Goal: Information Seeking & Learning: Find specific fact

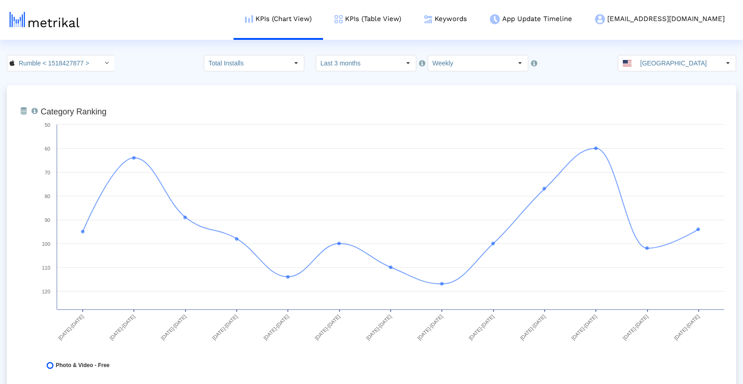
scroll to position [1039, 0]
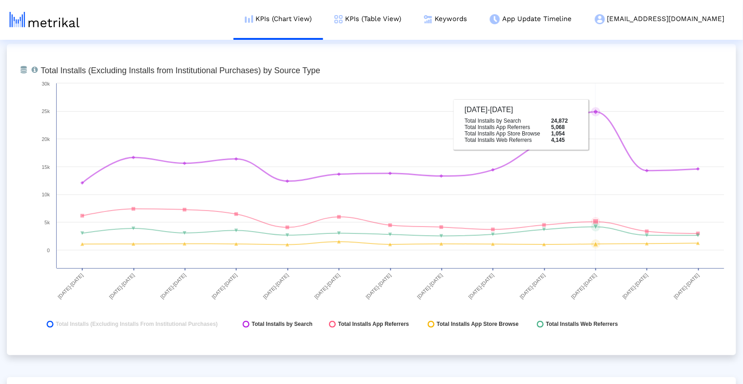
click at [592, 112] on icon at bounding box center [390, 147] width 617 height 71
click at [594, 104] on rect at bounding box center [382, 199] width 693 height 274
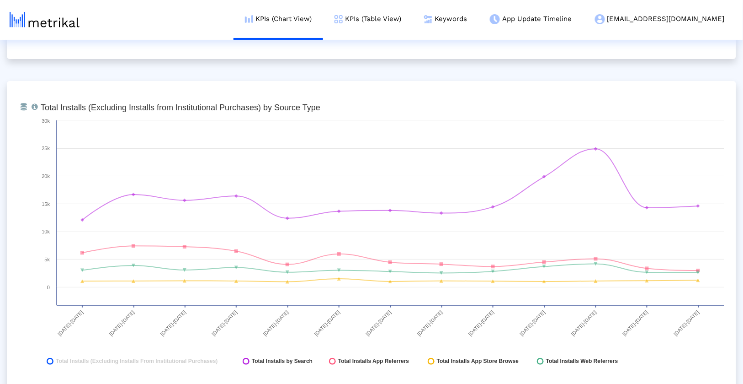
scroll to position [1001, 0]
click at [705, 371] on rect at bounding box center [382, 238] width 693 height 274
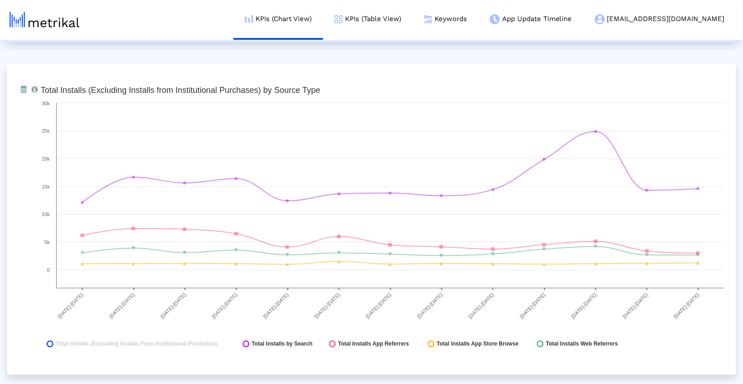
scroll to position [1030, 0]
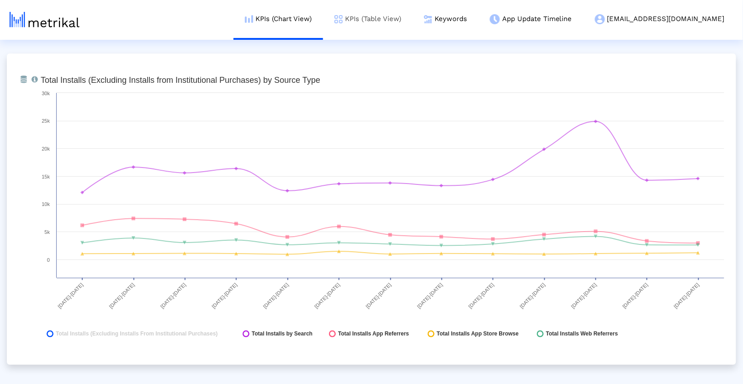
click at [413, 15] on link "KPIs (Table View)" at bounding box center [368, 19] width 90 height 38
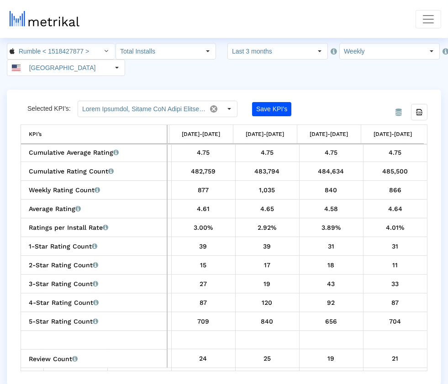
click at [438, 238] on div "From Database Selected KPI’s: Save KPI’s Export all data KPI’s KPI’s 06/01/25-0…" at bounding box center [224, 237] width 435 height 295
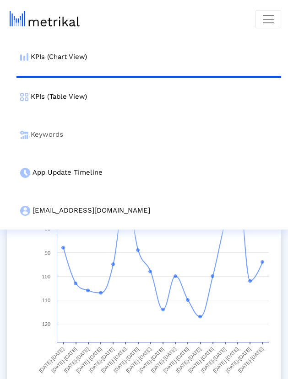
click at [122, 139] on link "Keywords" at bounding box center [148, 135] width 264 height 38
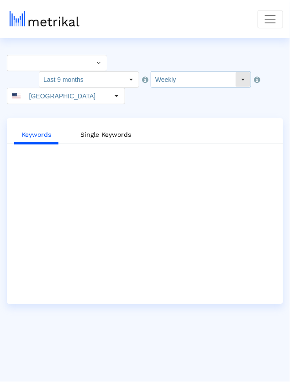
click at [160, 83] on input "Weekly" at bounding box center [193, 80] width 84 height 16
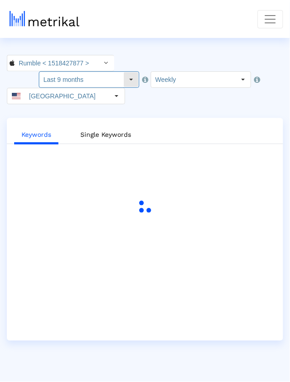
click at [115, 75] on input "Last 9 months" at bounding box center [81, 80] width 84 height 16
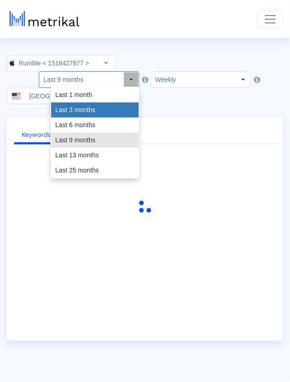
click at [96, 111] on div "Last 3 months" at bounding box center [95, 109] width 88 height 15
type input "Last 3 months"
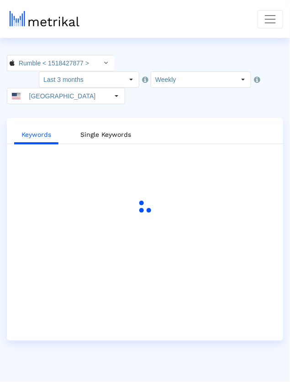
click at [145, 44] on html "KPIs (Chart View) KPIs (Table View) Keywords App Update Timeline rumble@shyftup…" at bounding box center [145, 170] width 290 height 341
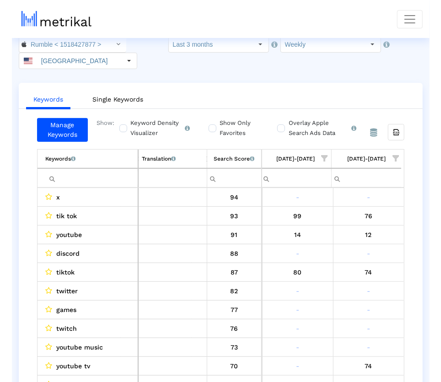
scroll to position [0, 474]
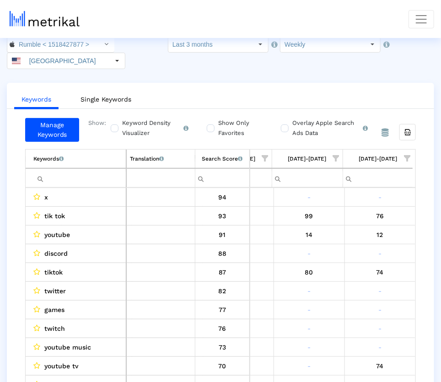
click at [287, 155] on span "Show filter options for column '08/24/25-08/30/25'" at bounding box center [407, 158] width 6 height 6
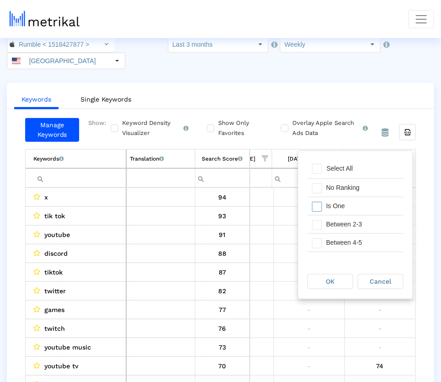
click at [287, 207] on div "Is One" at bounding box center [362, 206] width 82 height 18
click at [287, 228] on div "Between 2-3" at bounding box center [362, 224] width 82 height 18
click at [287, 239] on div "Between 4-5" at bounding box center [362, 243] width 82 height 18
click at [287, 278] on div "OK" at bounding box center [330, 281] width 45 height 14
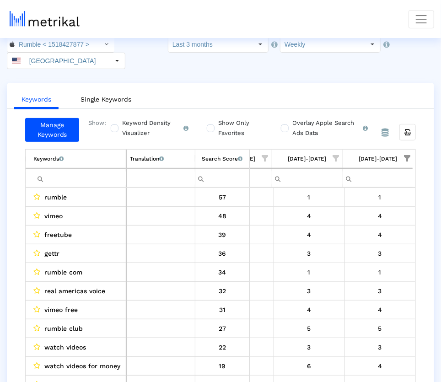
click at [287, 155] on span "Show filter options for column '08/17/25-08/23/25'" at bounding box center [336, 158] width 6 height 6
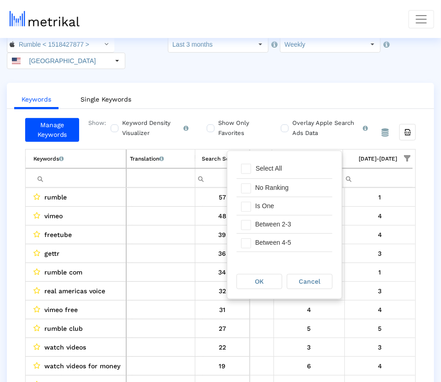
click at [287, 156] on div "Pull down to refresh... Release to refresh... Refreshing... Select All No Ranki…" at bounding box center [284, 207] width 114 height 113
click at [287, 166] on div "Select All" at bounding box center [284, 169] width 96 height 18
drag, startPoint x: 272, startPoint y: 200, endPoint x: 272, endPoint y: 207, distance: 6.4
click at [272, 200] on div "Is One" at bounding box center [292, 206] width 82 height 18
click at [271, 226] on div "Between 2-3" at bounding box center [292, 224] width 82 height 18
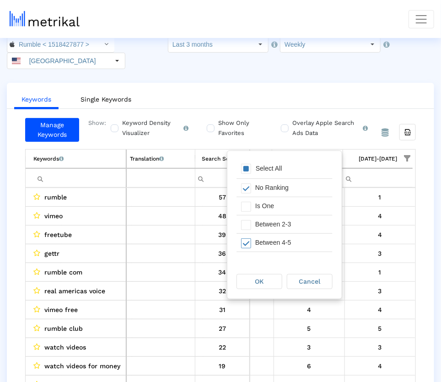
click at [270, 248] on div "Between 4-5" at bounding box center [292, 243] width 82 height 18
click at [263, 283] on span "OK" at bounding box center [259, 280] width 9 height 7
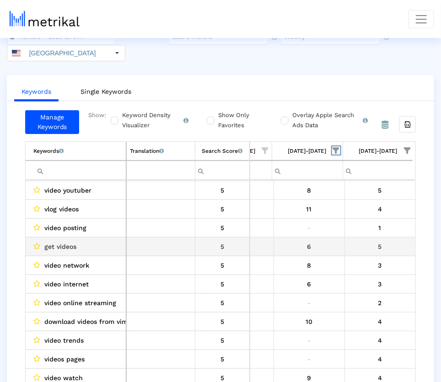
scroll to position [0, 0]
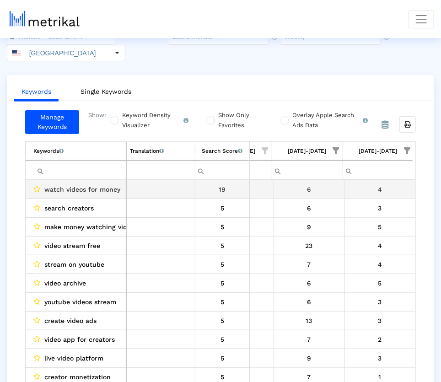
click at [100, 183] on span "watch videos for money" at bounding box center [82, 189] width 76 height 12
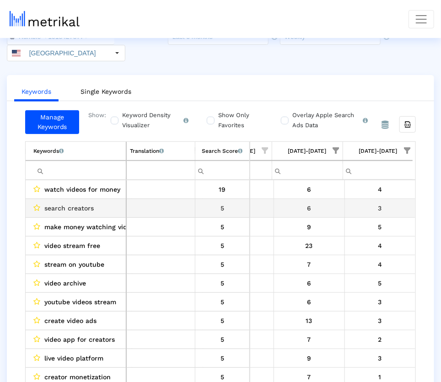
click at [261, 202] on div "11" at bounding box center [238, 208] width 64 height 12
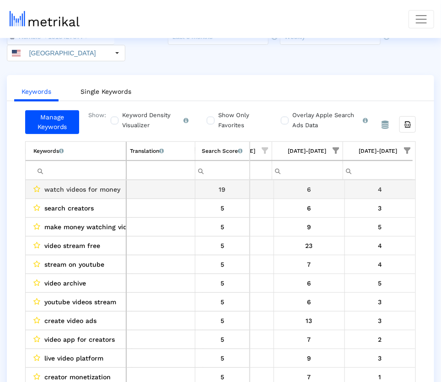
click at [106, 183] on span "watch videos for money" at bounding box center [82, 189] width 76 height 12
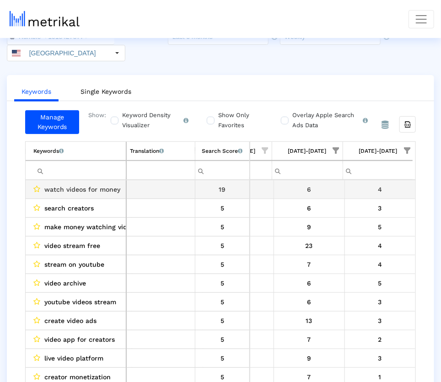
click at [102, 183] on span "watch videos for money" at bounding box center [82, 189] width 76 height 12
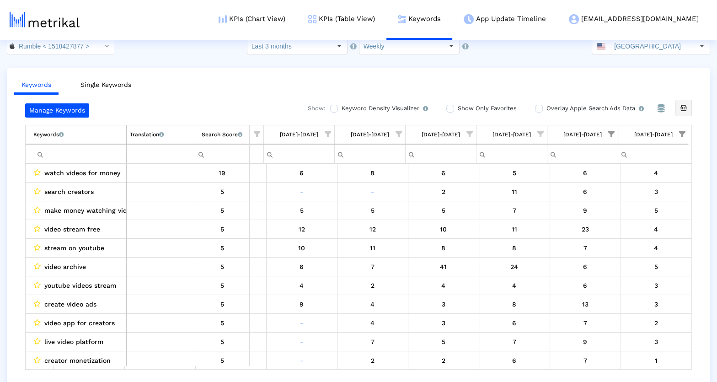
click at [287, 108] on icon "Export all data" at bounding box center [683, 108] width 8 height 8
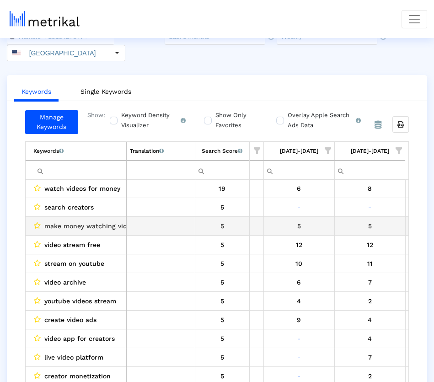
scroll to position [0, 481]
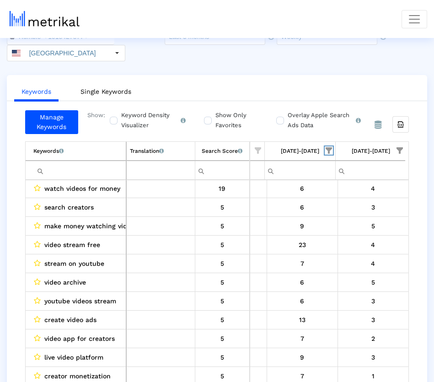
click at [287, 147] on span "Show filter options for column '08/17/25-08/23/25'" at bounding box center [328, 150] width 6 height 6
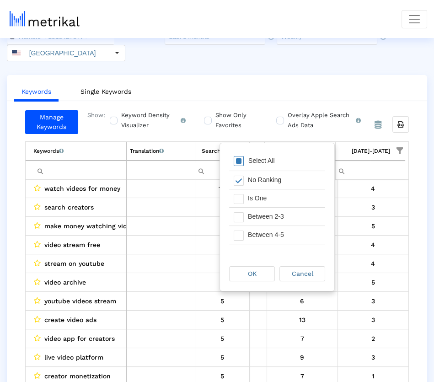
click at [276, 163] on div "Select All" at bounding box center [262, 161] width 36 height 8
click at [265, 274] on div "OK" at bounding box center [251, 273] width 45 height 14
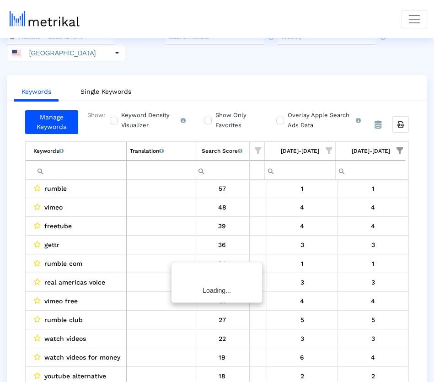
scroll to position [0, 0]
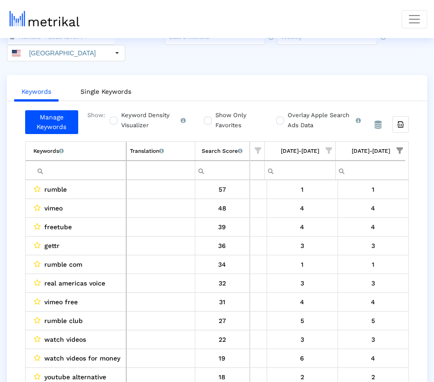
click at [287, 147] on span "Show filter options for column '08/24/25-08/30/25'" at bounding box center [399, 150] width 6 height 6
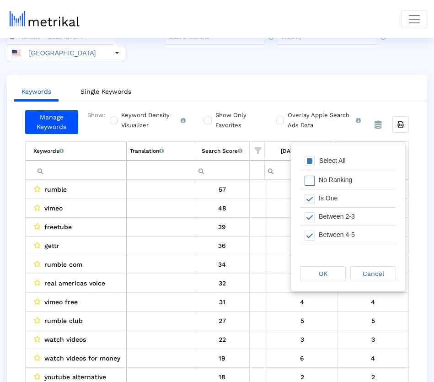
click at [287, 159] on div "Select All" at bounding box center [348, 161] width 96 height 18
click at [287, 266] on div "OK" at bounding box center [322, 273] width 45 height 14
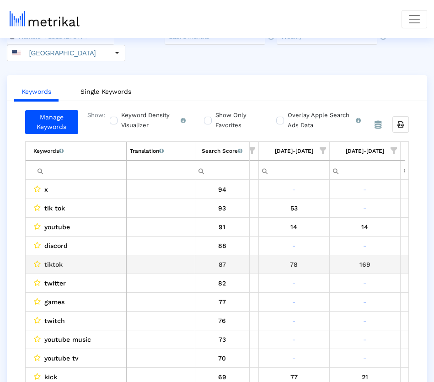
scroll to position [0, 326]
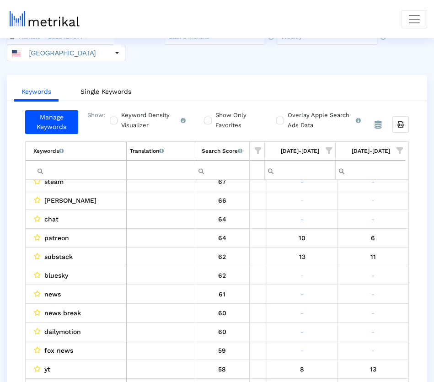
click at [236, 23] on nav "KPIs (Chart View) KPIs (Table View) Keywords App Update Timeline rumble@shyftup…" at bounding box center [217, 19] width 434 height 38
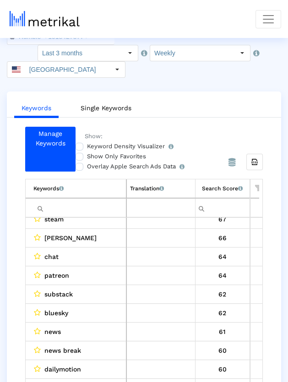
click at [170, 107] on ul "Keywords Single Keywords" at bounding box center [144, 106] width 274 height 21
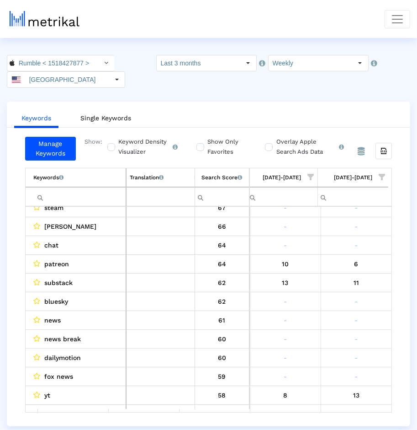
scroll to position [212, 0]
click at [287, 106] on ul "Keywords Single Keywords" at bounding box center [209, 116] width 404 height 21
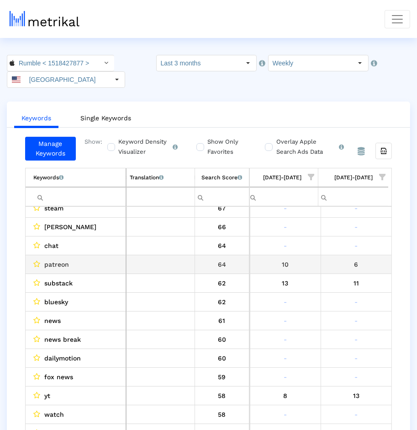
click at [287, 255] on td "6" at bounding box center [356, 264] width 71 height 19
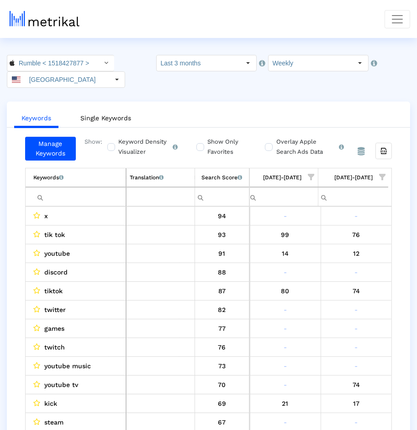
click at [287, 174] on span "Show filter options for column '08/24/25-08/30/25'" at bounding box center [382, 177] width 6 height 6
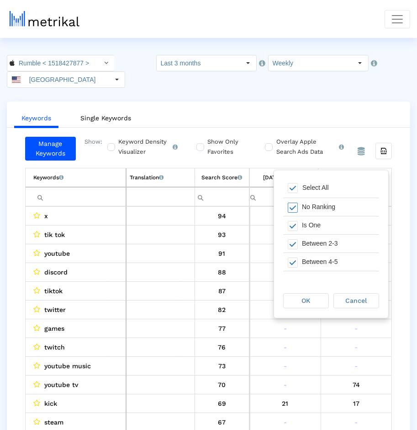
click at [287, 208] on div "No Ranking" at bounding box center [339, 207] width 82 height 18
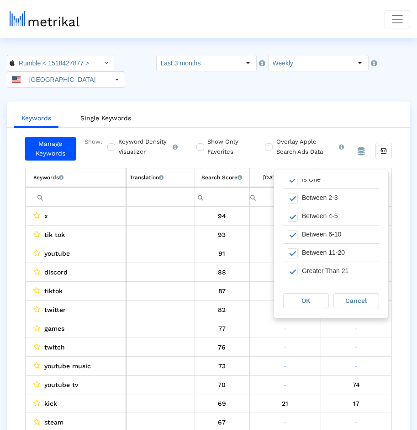
scroll to position [50, 0]
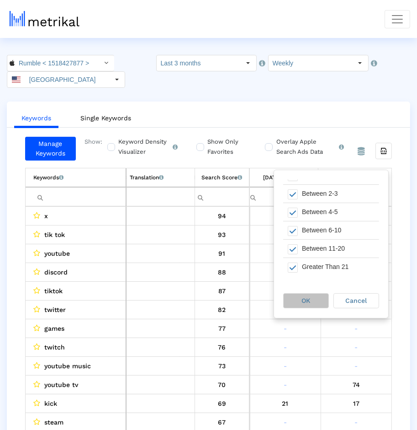
click at [287, 293] on div "OK" at bounding box center [306, 300] width 45 height 14
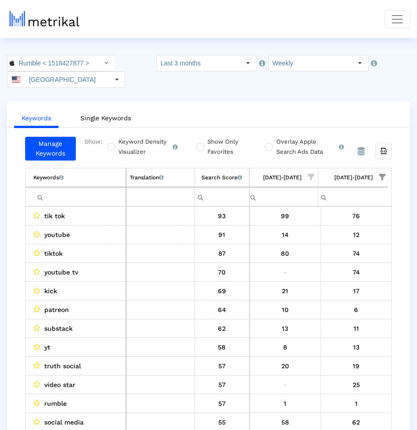
click at [287, 174] on span "Show filter options for column '08/24/25-08/30/25'" at bounding box center [382, 177] width 6 height 6
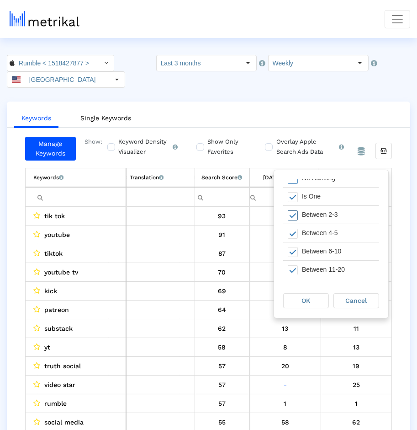
scroll to position [35, 0]
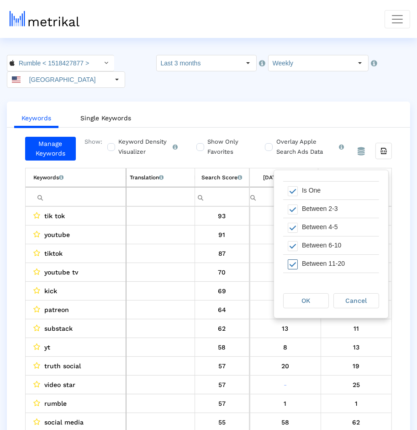
click at [287, 264] on div "Between 11-20" at bounding box center [339, 264] width 82 height 18
click at [287, 295] on div "OK" at bounding box center [306, 300] width 45 height 14
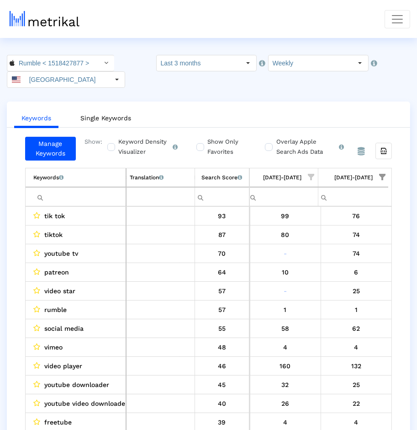
click at [287, 174] on span "Show filter options for column '08/24/25-08/30/25'" at bounding box center [382, 177] width 6 height 6
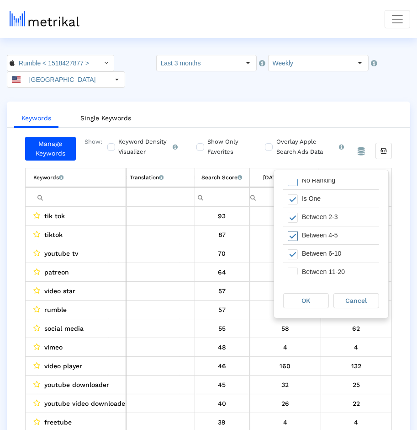
scroll to position [25, 0]
click at [287, 270] on div "Between 11-20" at bounding box center [339, 273] width 82 height 18
click at [287, 271] on div "Greater Than 21" at bounding box center [339, 272] width 82 height 18
click at [287, 297] on span "OK" at bounding box center [306, 300] width 9 height 7
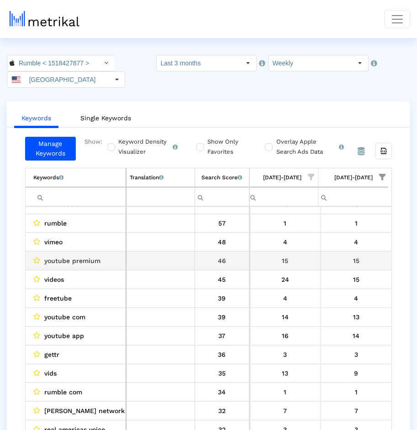
scroll to position [110, 498]
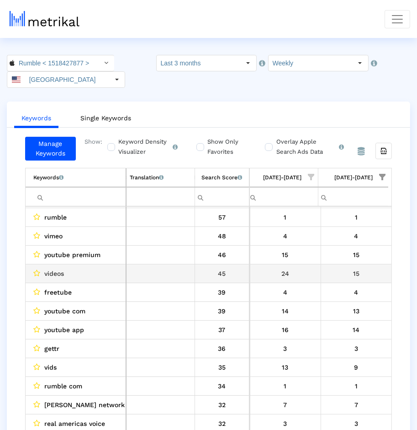
click at [287, 267] on div "15" at bounding box center [357, 273] width 64 height 12
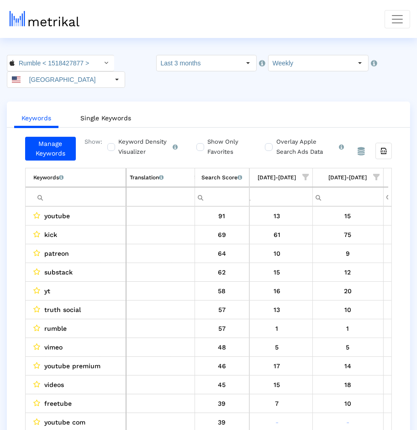
scroll to position [0, 116]
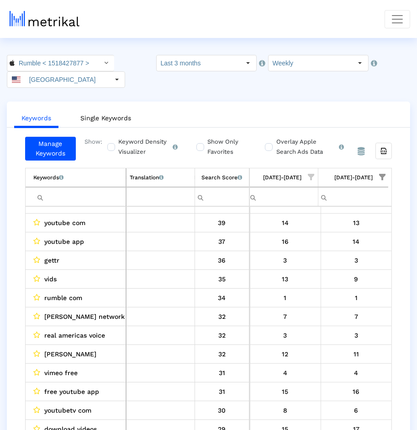
click at [287, 174] on span "Show filter options for column '08/24/25-08/30/25'" at bounding box center [382, 177] width 6 height 6
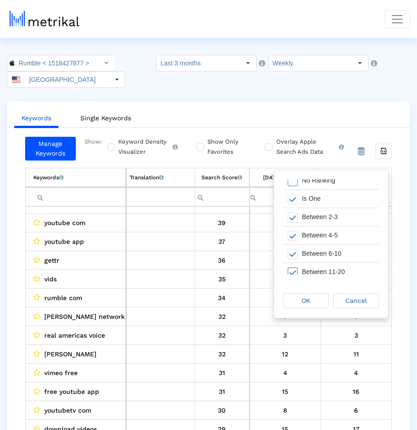
click at [287, 265] on div "Between 11-20" at bounding box center [339, 272] width 82 height 18
click at [287, 302] on div "OK" at bounding box center [306, 300] width 45 height 14
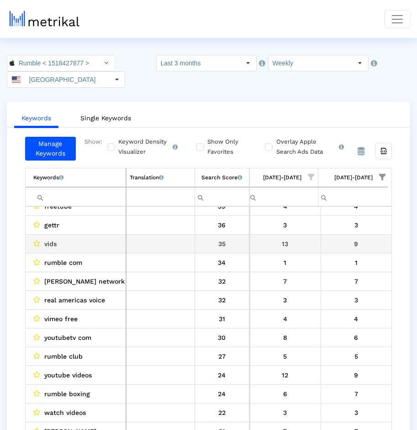
click at [287, 238] on div "9" at bounding box center [357, 244] width 64 height 12
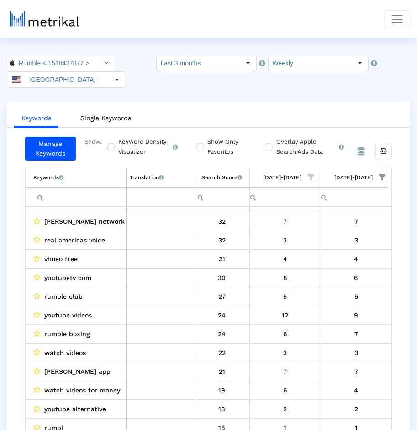
click at [287, 309] on div "9" at bounding box center [357, 315] width 64 height 12
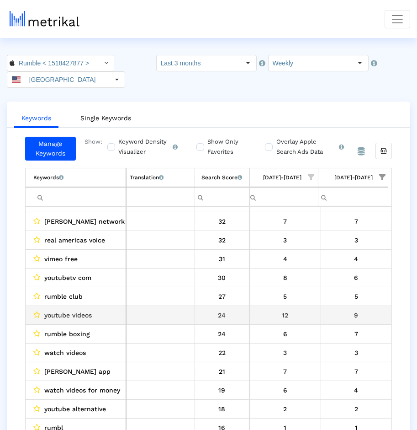
click at [76, 309] on span "youtube videos" at bounding box center [68, 315] width 48 height 12
drag, startPoint x: 76, startPoint y: 297, endPoint x: 55, endPoint y: 297, distance: 21.5
click at [55, 309] on span "youtube videos" at bounding box center [68, 315] width 48 height 12
copy span "youtube videos"
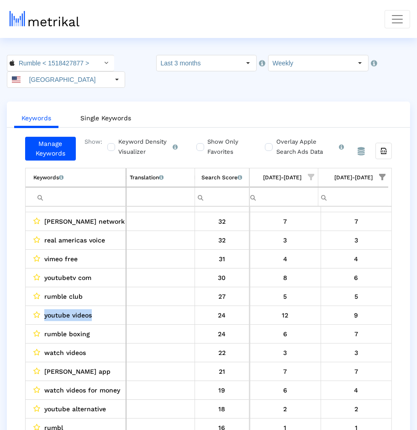
click at [287, 174] on span "Show filter options for column '08/24/25-08/30/25'" at bounding box center [382, 177] width 6 height 6
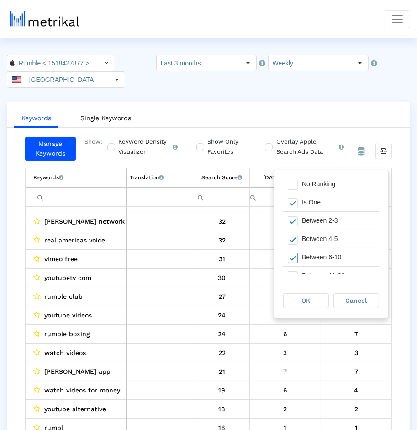
click at [287, 253] on div "Between 6-10" at bounding box center [339, 257] width 82 height 18
click at [287, 293] on div "OK" at bounding box center [306, 300] width 45 height 14
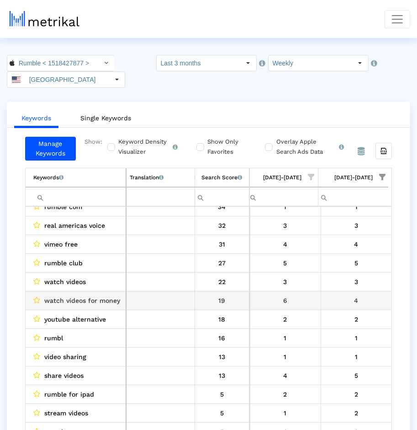
click at [115, 294] on span "watch videos for money" at bounding box center [82, 300] width 76 height 12
drag, startPoint x: 115, startPoint y: 282, endPoint x: 47, endPoint y: 282, distance: 68.6
click at [46, 294] on span "watch videos for money" at bounding box center [82, 300] width 76 height 12
copy span "watch videos for money"
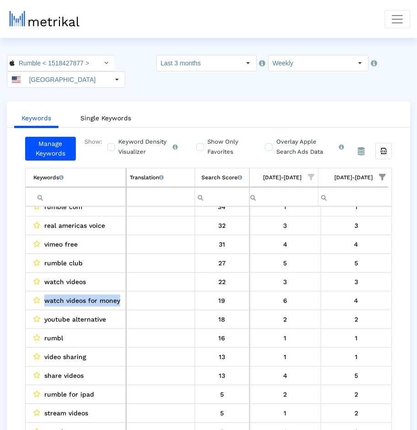
copy span "watch videos for money"
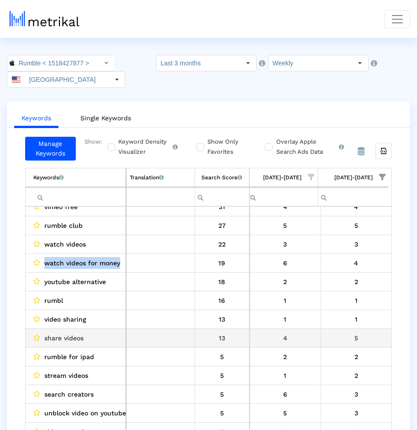
scroll to position [122, 0]
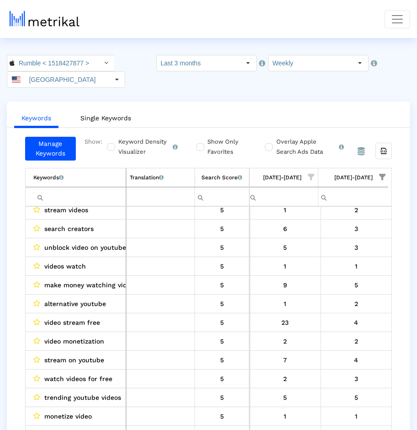
click at [287, 174] on span "Show filter options for column '08/17/25-08/23/25'" at bounding box center [312, 177] width 6 height 6
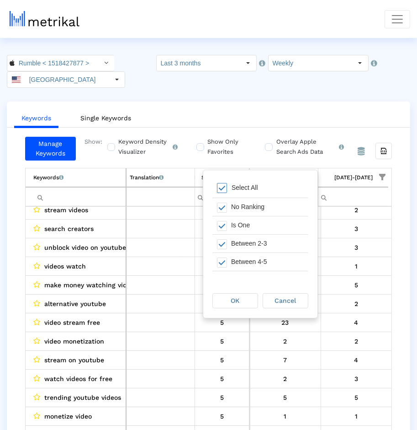
click at [254, 189] on div "Select All" at bounding box center [245, 188] width 36 height 8
click at [254, 211] on div "No Ranking" at bounding box center [268, 207] width 82 height 18
click at [245, 185] on div "Select All" at bounding box center [245, 188] width 36 height 8
click at [244, 226] on div "Is One" at bounding box center [268, 225] width 82 height 18
click at [241, 304] on div "OK" at bounding box center [235, 300] width 45 height 14
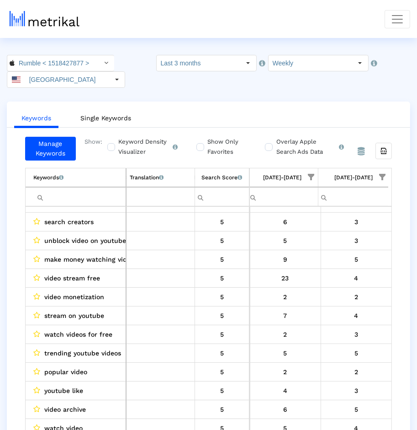
click at [87, 272] on span "video stream free" at bounding box center [72, 278] width 56 height 12
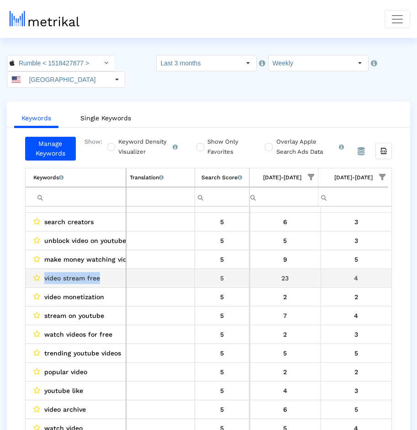
drag, startPoint x: 87, startPoint y: 257, endPoint x: 57, endPoint y: 257, distance: 30.2
click at [57, 272] on span "video stream free" at bounding box center [72, 278] width 56 height 12
copy span "video stream free"
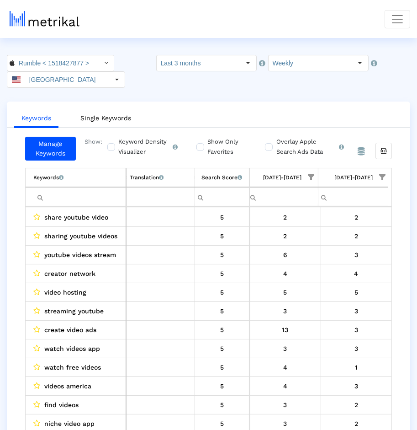
click at [56, 361] on span "watch free videos" at bounding box center [72, 367] width 57 height 12
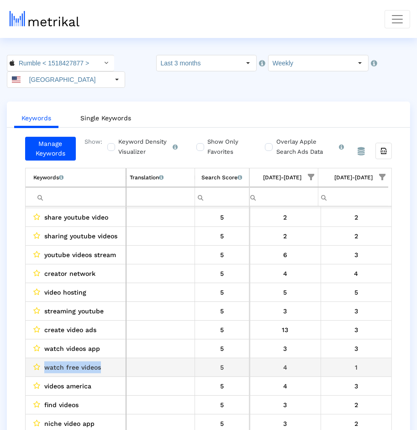
drag, startPoint x: 56, startPoint y: 349, endPoint x: 87, endPoint y: 348, distance: 31.6
click at [88, 361] on span "watch free videos" at bounding box center [72, 367] width 57 height 12
copy span "watch free videos"
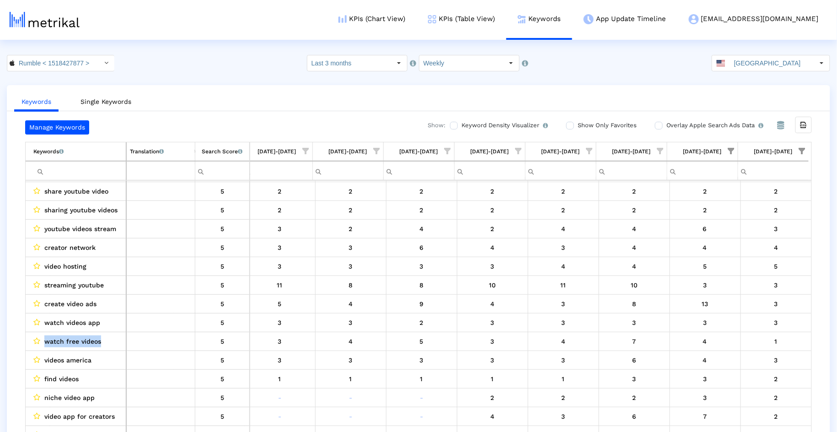
scroll to position [426, 78]
